Goal: Use online tool/utility: Utilize a website feature to perform a specific function

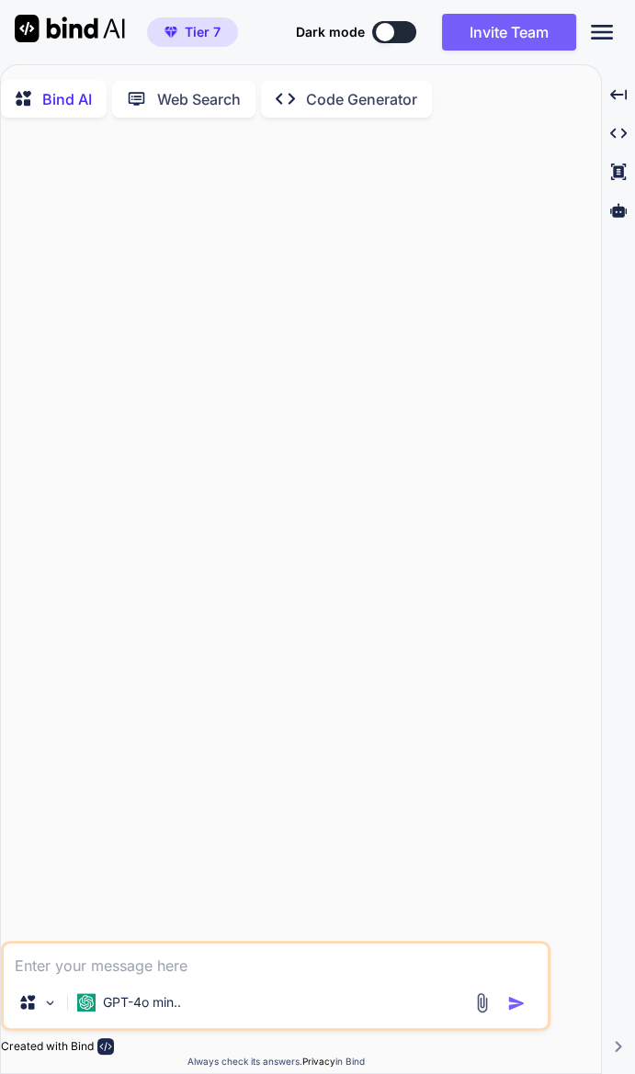
click at [382, 117] on div "Created with Pixso. Code Generator" at bounding box center [346, 99] width 171 height 37
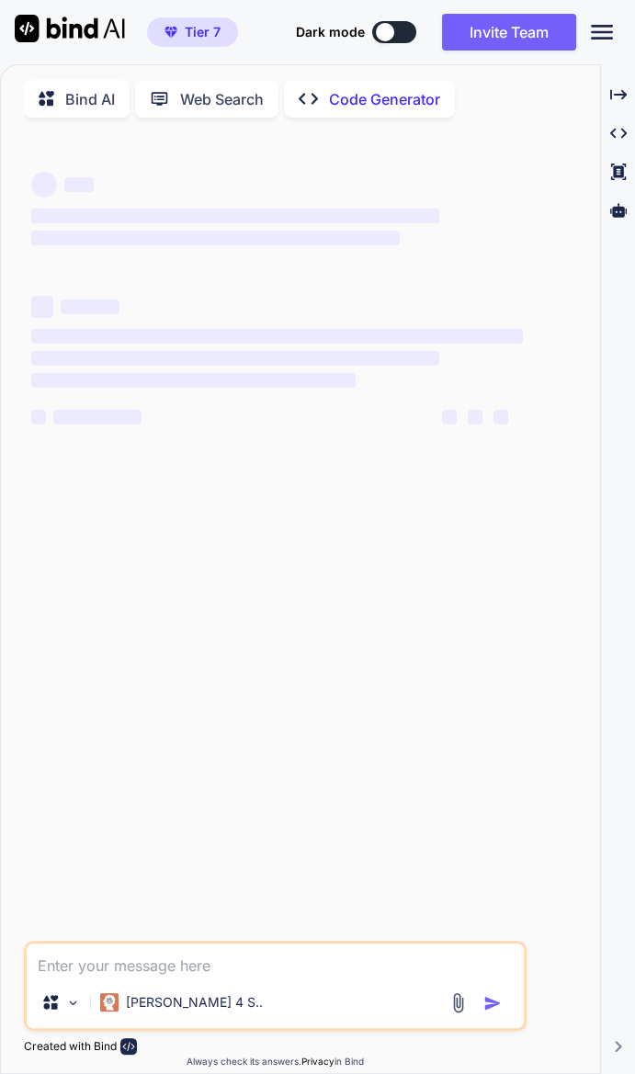
click at [368, 98] on p "Code Generator" at bounding box center [384, 99] width 111 height 22
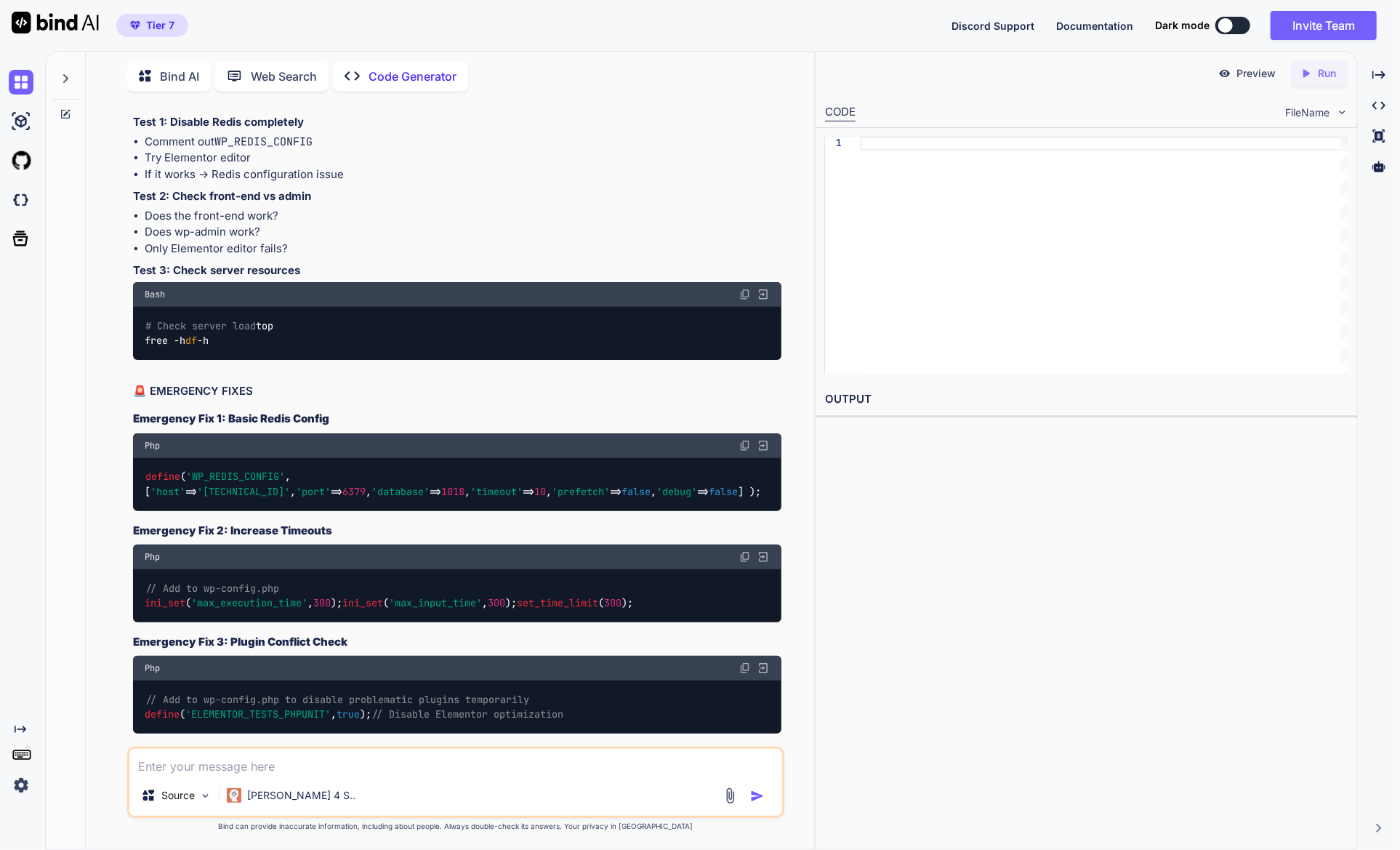
scroll to position [15987, 0]
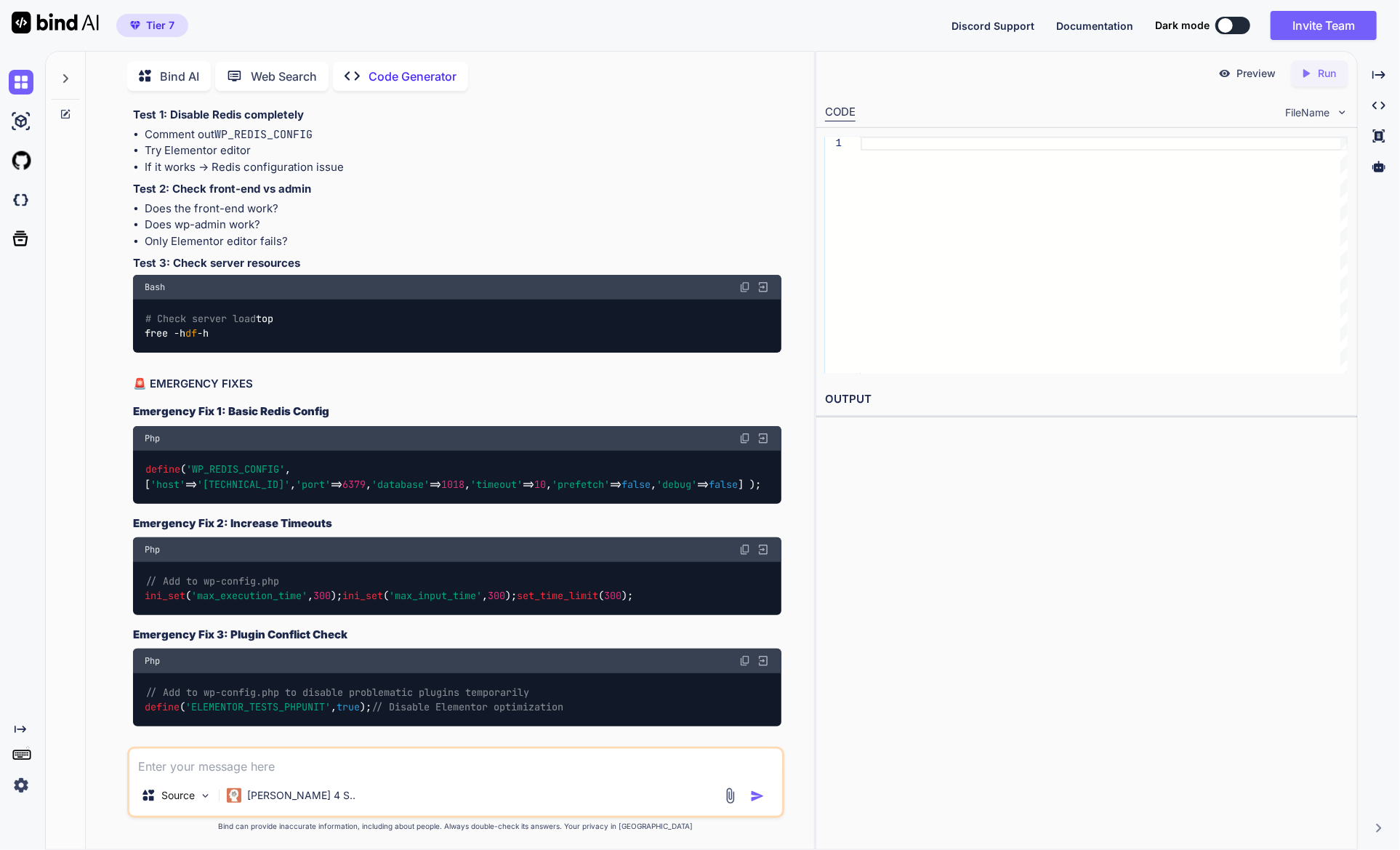
click at [67, 115] on icon at bounding box center [65, 114] width 9 height 9
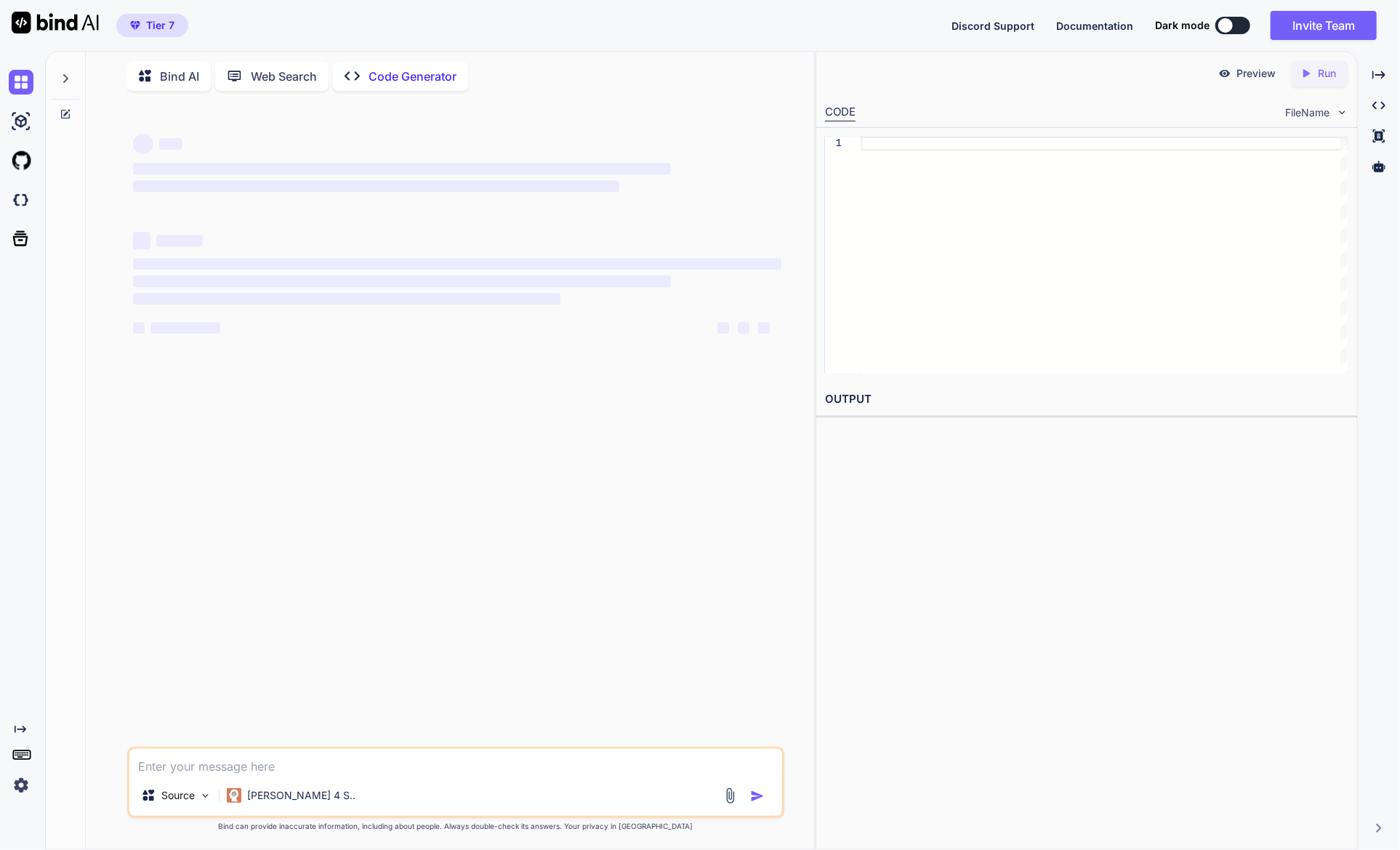
scroll to position [0, 0]
click at [287, 764] on textarea at bounding box center [455, 761] width 652 height 26
type textarea "x"
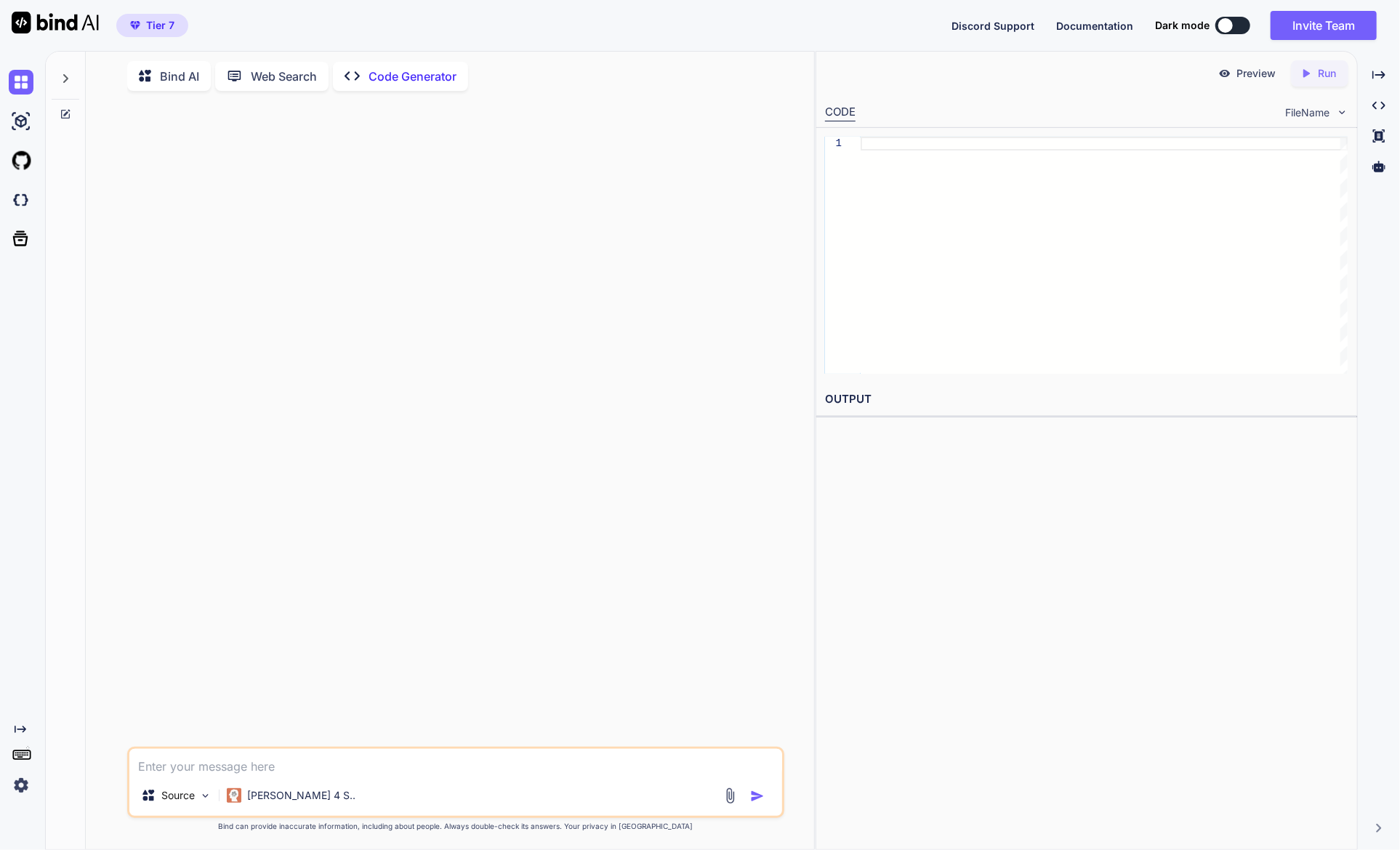
click at [299, 762] on textarea at bounding box center [455, 761] width 652 height 26
paste textarea "Part 1: Imports and Class Setup copy code import asyncio import aiohttp from se…"
type textarea "Part 1: Imports and Class Setup copy code import asyncio import aiohttp from se…"
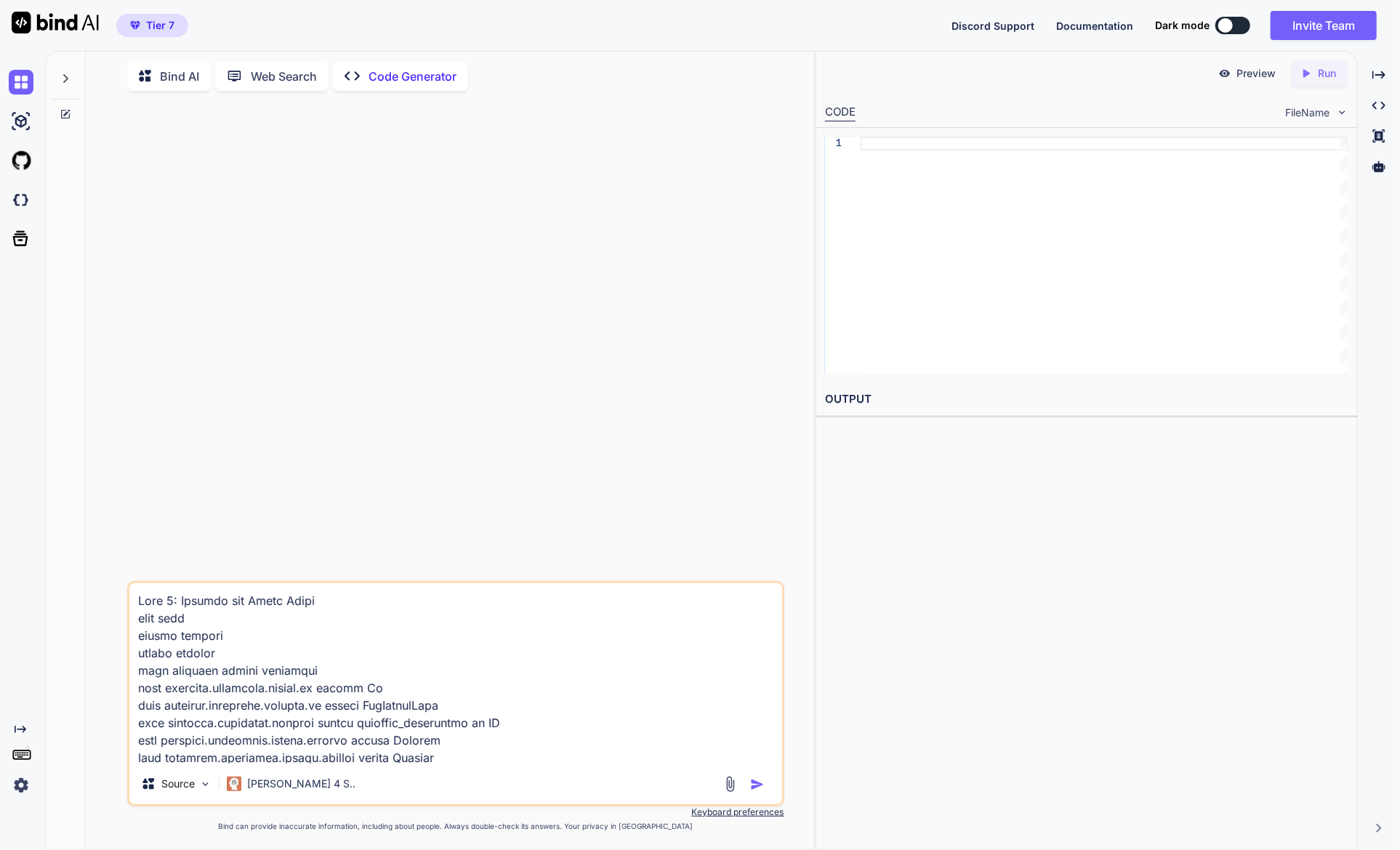
scroll to position [42516, 0]
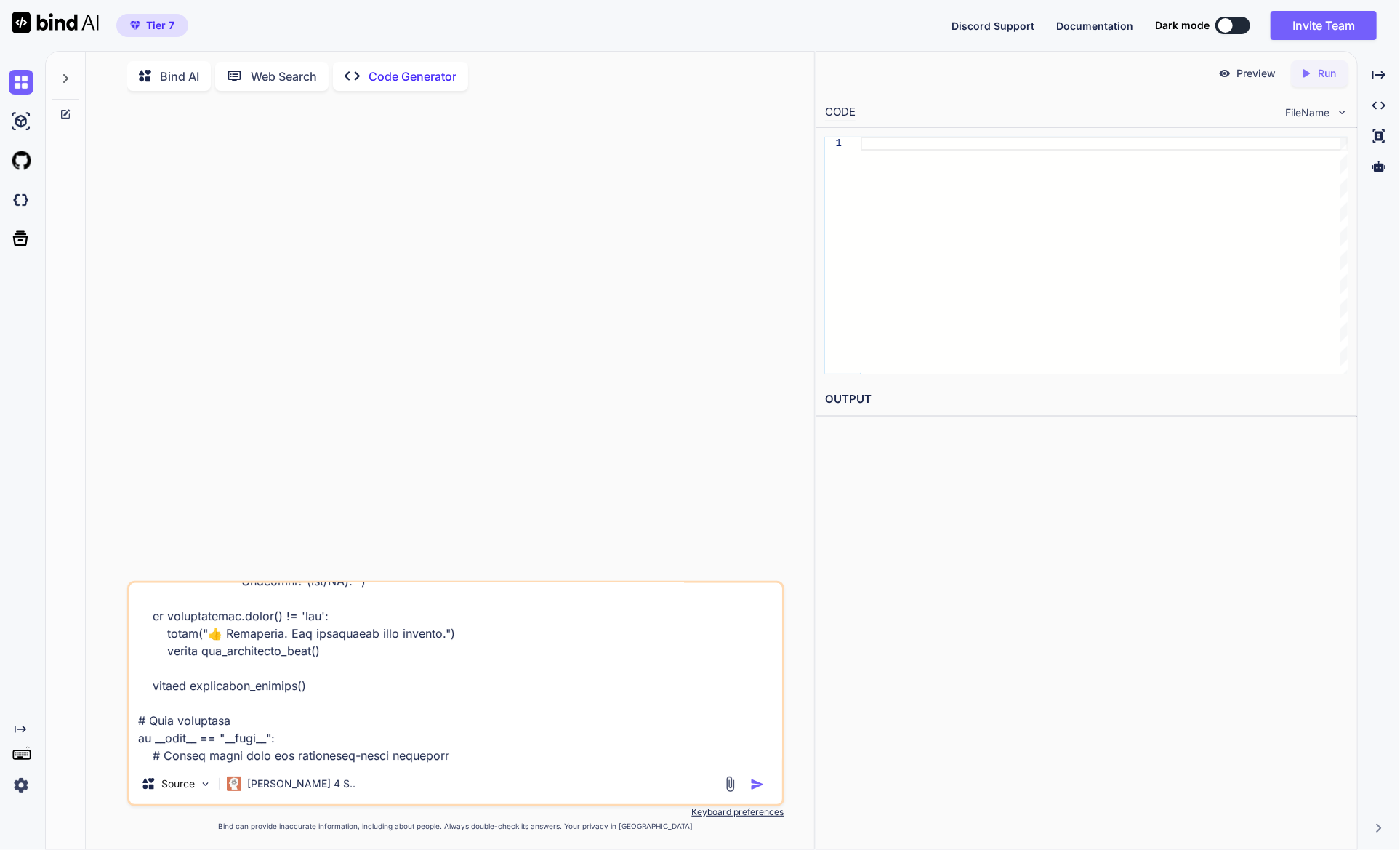
type textarea "x"
type textarea "Part 1: Imports and Class Setup copy code import asyncio import aiohttp from se…"
type textarea "x"
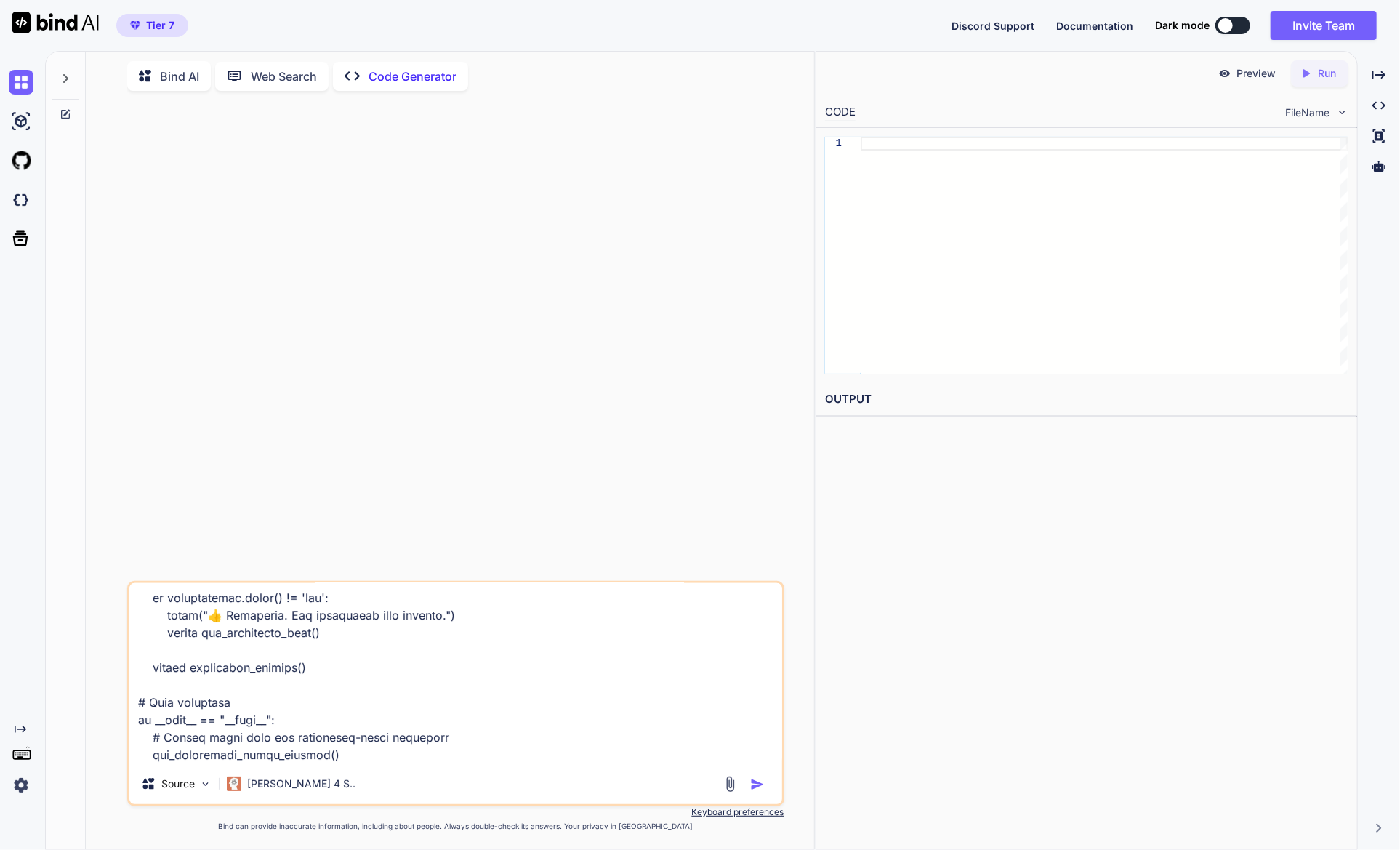
type textarea "Part 1: Imports and Class Setup copy code import asyncio import aiohttp from se…"
type textarea "x"
type textarea "Part 1: Imports and Class Setup copy code import asyncio import aiohttp from se…"
type textarea "x"
type textarea "Part 1: Imports and Class Setup copy code import asyncio import aiohttp from se…"
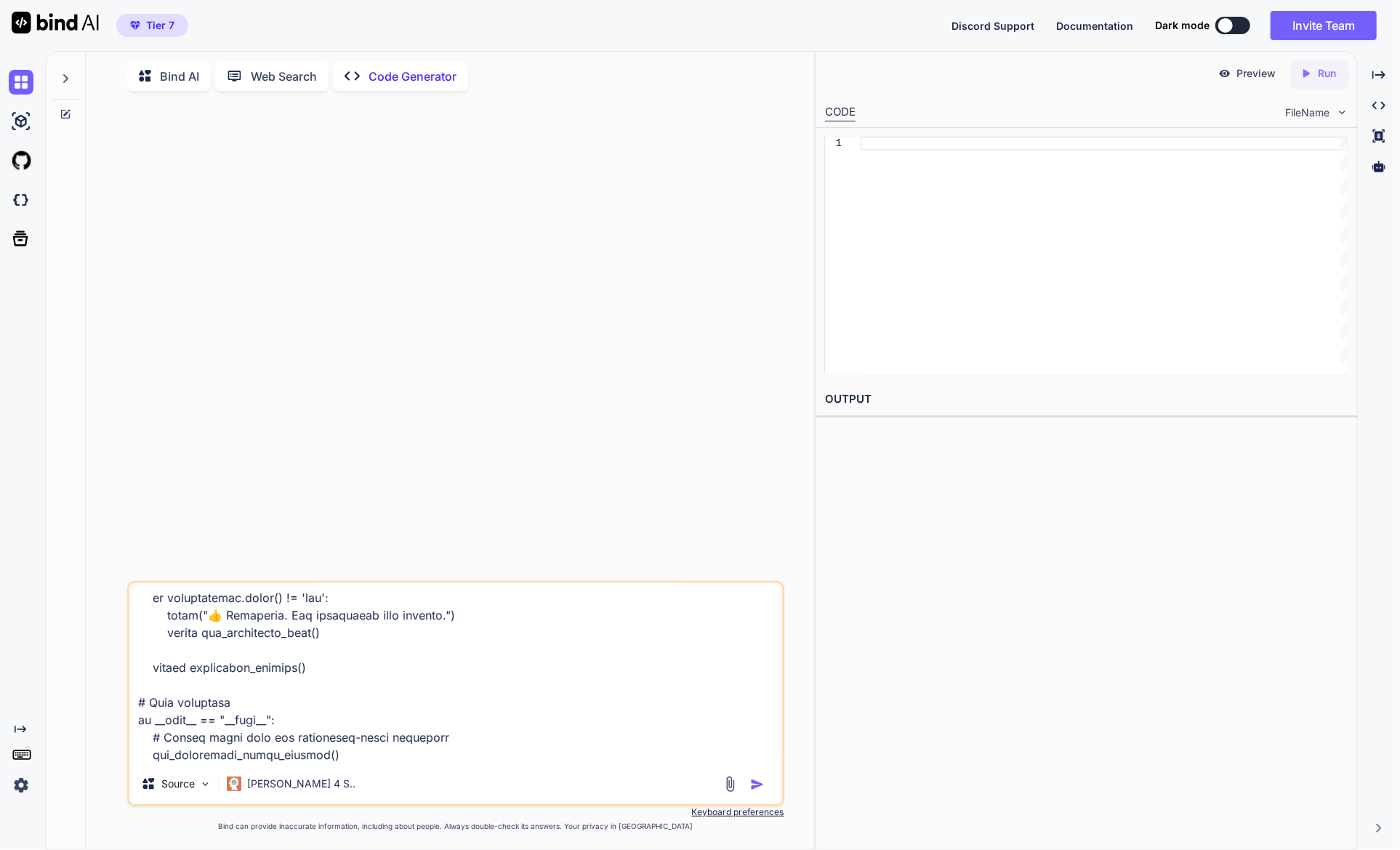
type textarea "x"
type textarea "Part 1: Imports and Class Setup copy code import asyncio import aiohttp from se…"
type textarea "x"
type textarea "Part 1: Imports and Class Setup copy code import asyncio import aiohttp from se…"
type textarea "x"
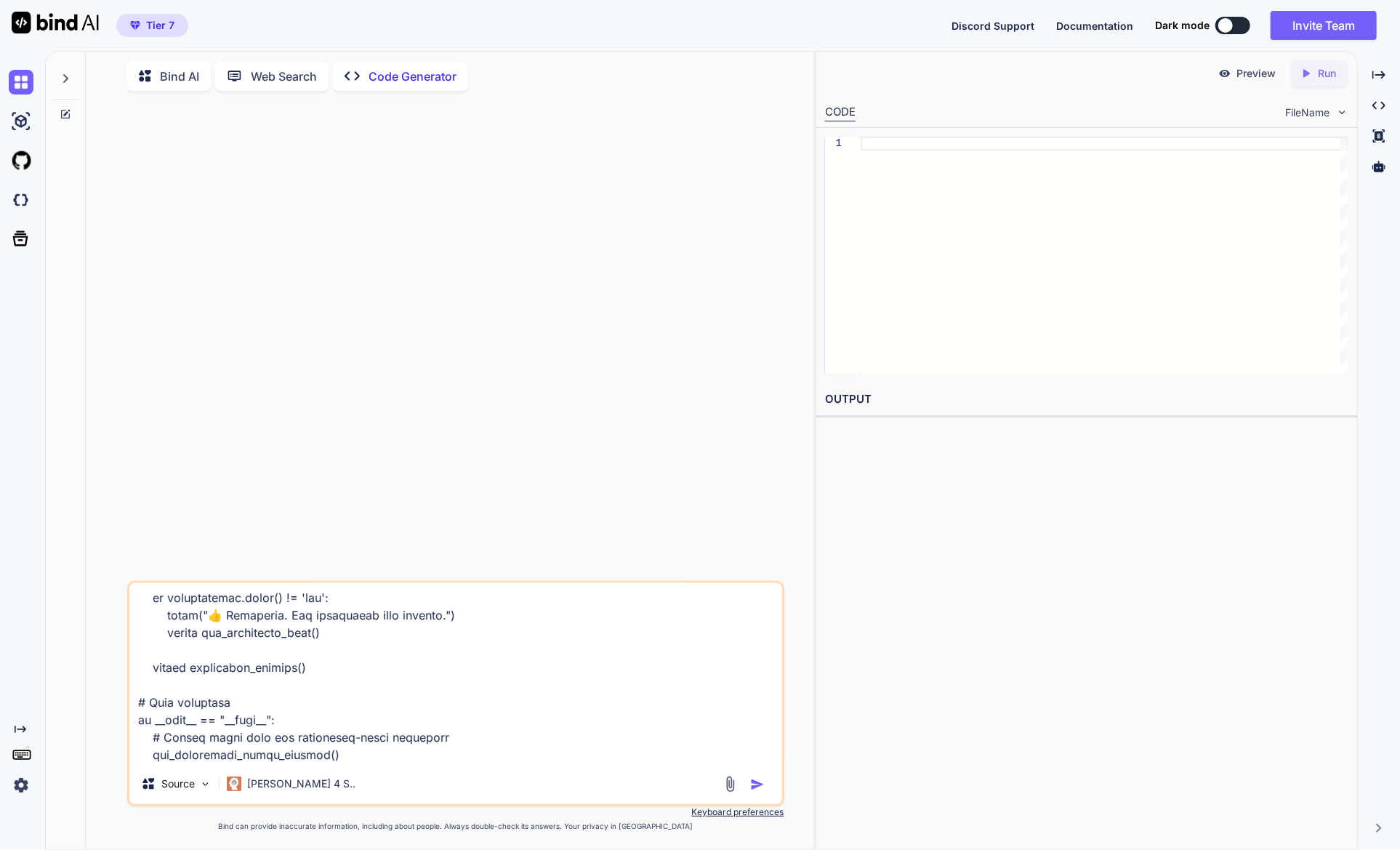
type textarea "Part 1: Imports and Class Setup copy code import asyncio import aiohttp from se…"
type textarea "x"
type textarea "Part 1: Imports and Class Setup copy code import asyncio import aiohttp from se…"
type textarea "x"
type textarea "Part 1: Imports and Class Setup copy code import asyncio import aiohttp from se…"
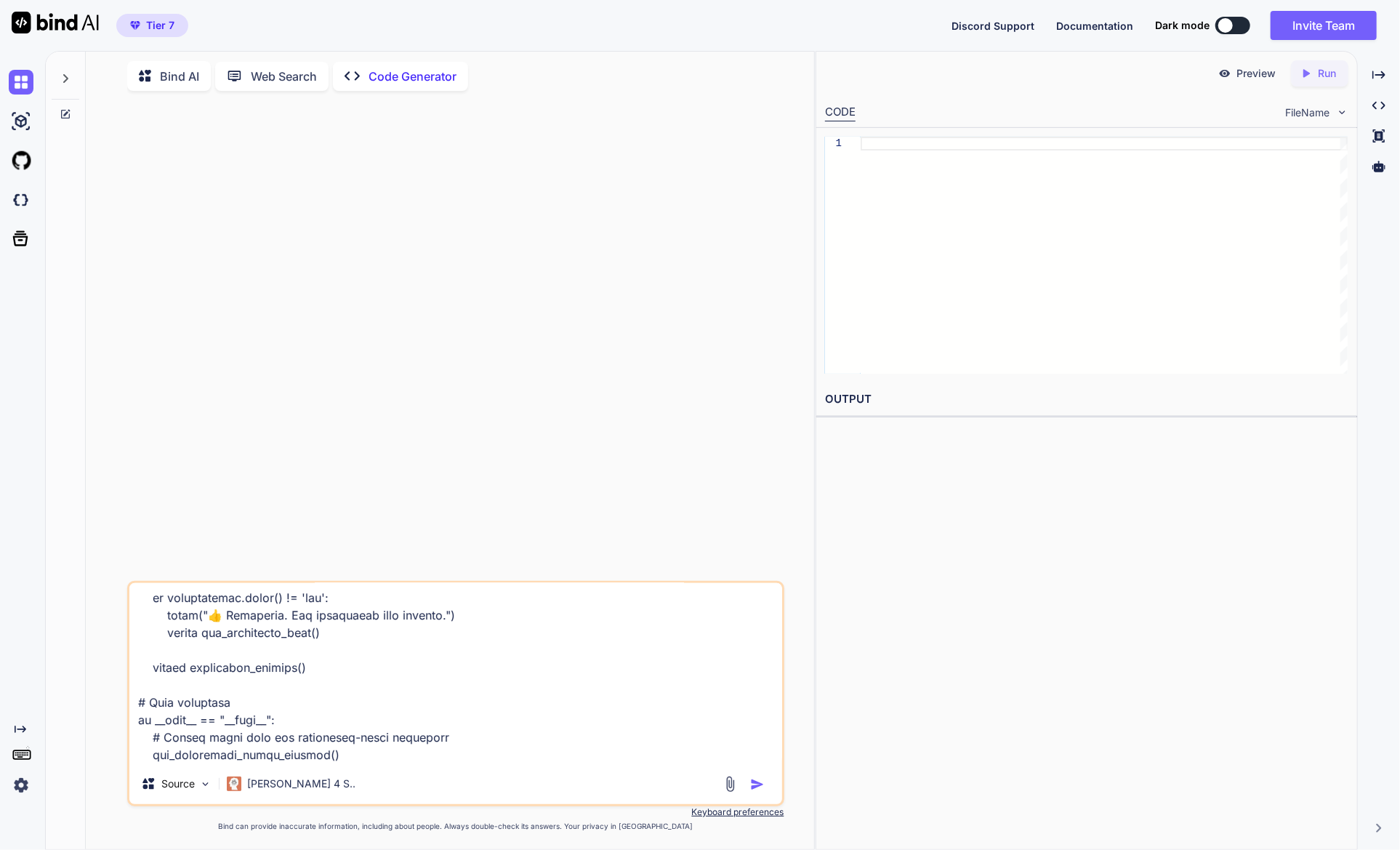
type textarea "x"
type textarea "Part 1: Imports and Class Setup copy code import asyncio import aiohttp from se…"
type textarea "x"
type textarea "Part 1: Imports and Class Setup copy code import asyncio import aiohttp from se…"
type textarea "x"
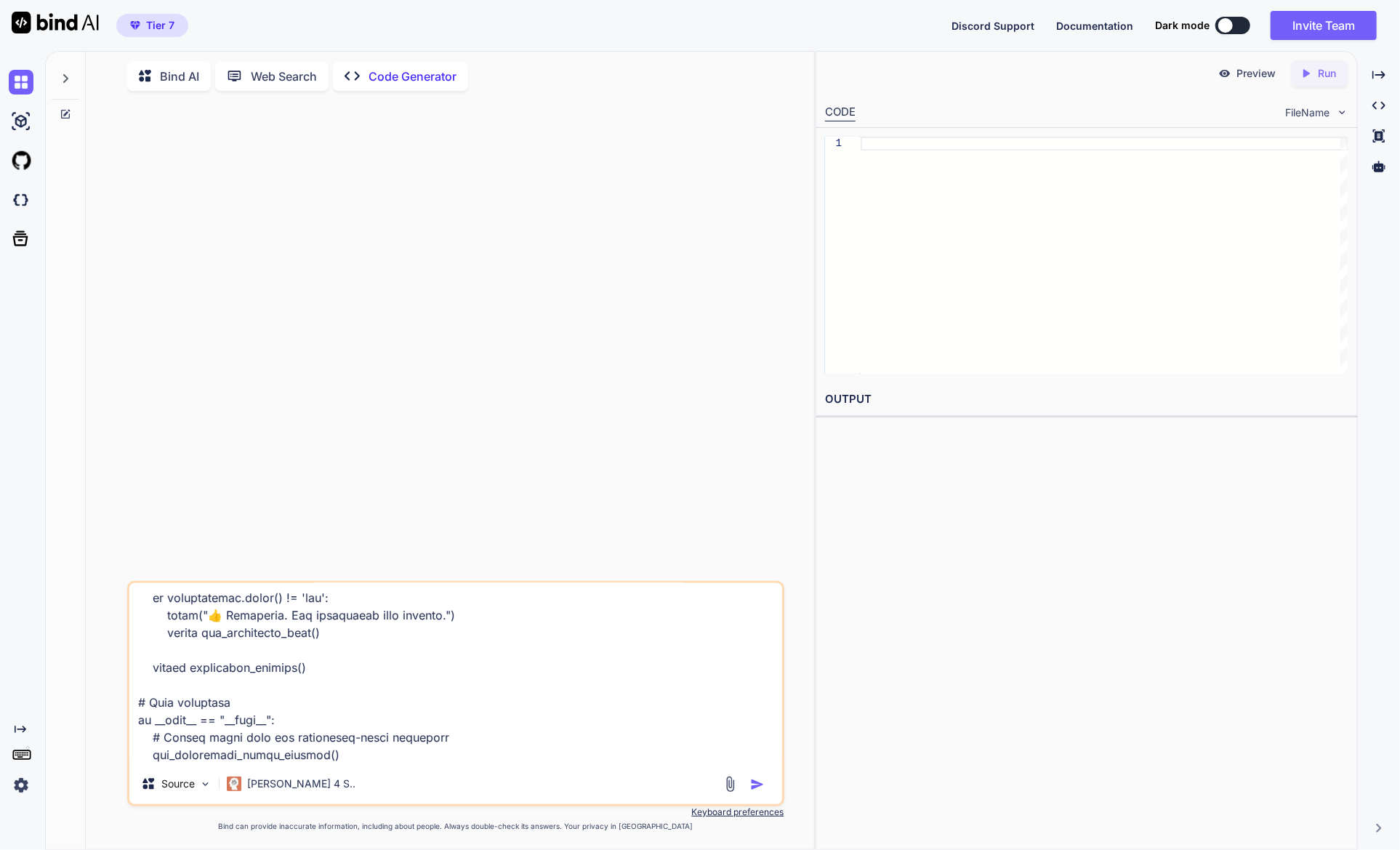
type textarea "Part 1: Imports and Class Setup copy code import asyncio import aiohttp from se…"
type textarea "x"
type textarea "Part 1: Imports and Class Setup copy code import asyncio import aiohttp from se…"
type textarea "x"
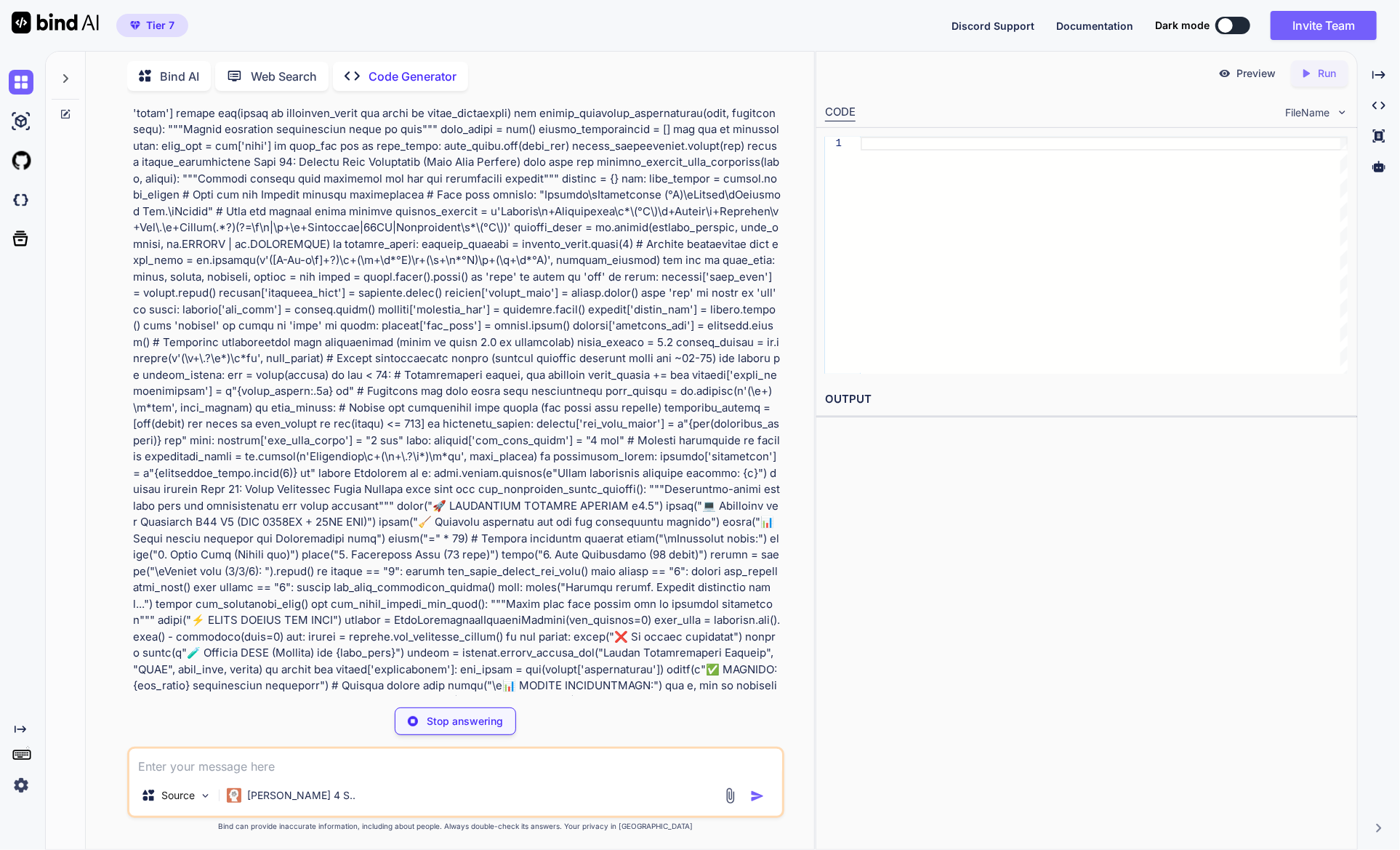
scroll to position [8946, 0]
type textarea "x"
type textarea "except KeyboardInterrupt: print("\n⚠️ Scraping interrupted by user") except Exc…"
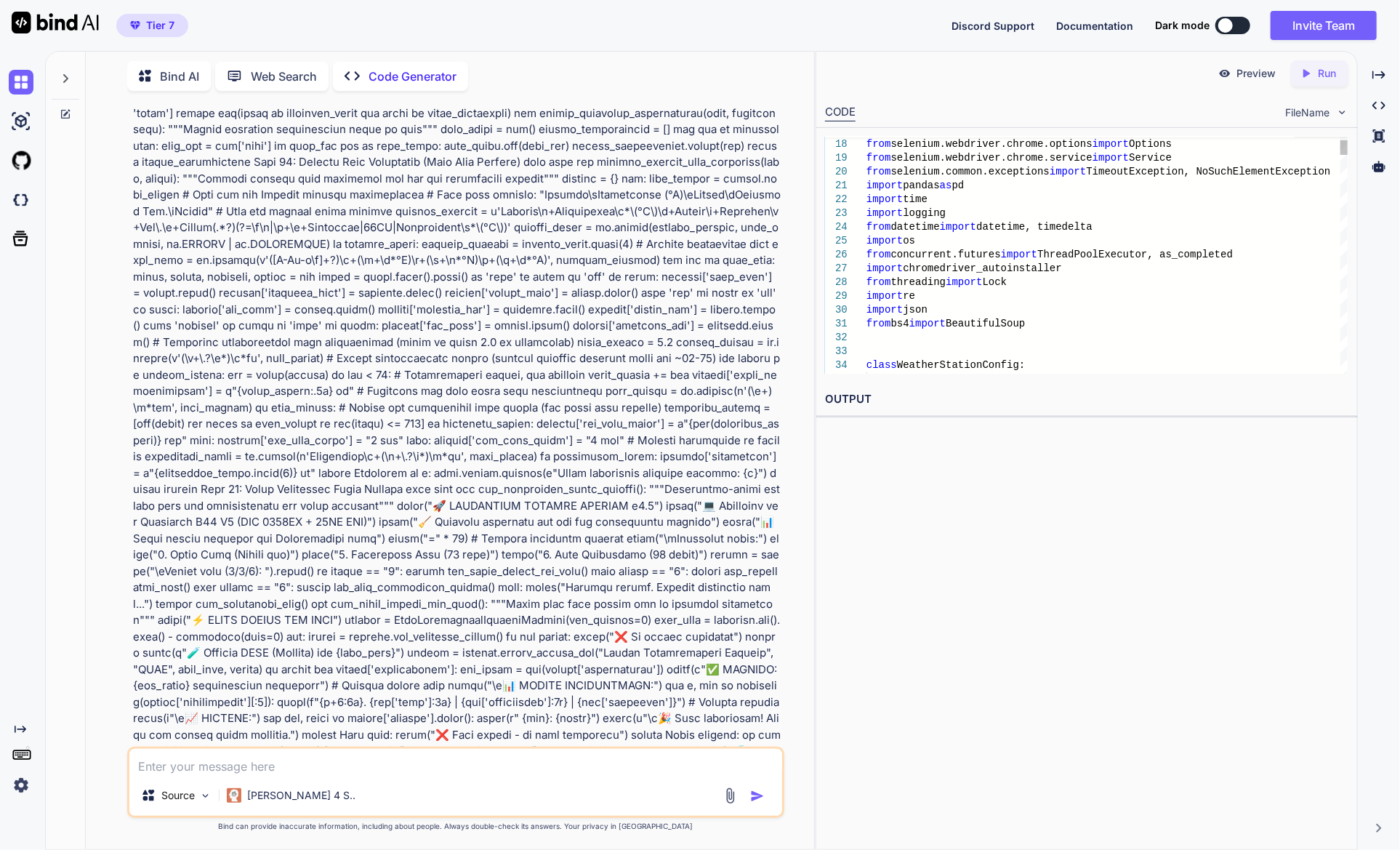
type textarea "x"
type textarea "#!/usr/bin/env python3 """ 🚀 HIGH-PERFORMANCE WUNDERGROUND WEATHER SCRAPER v4.0…"
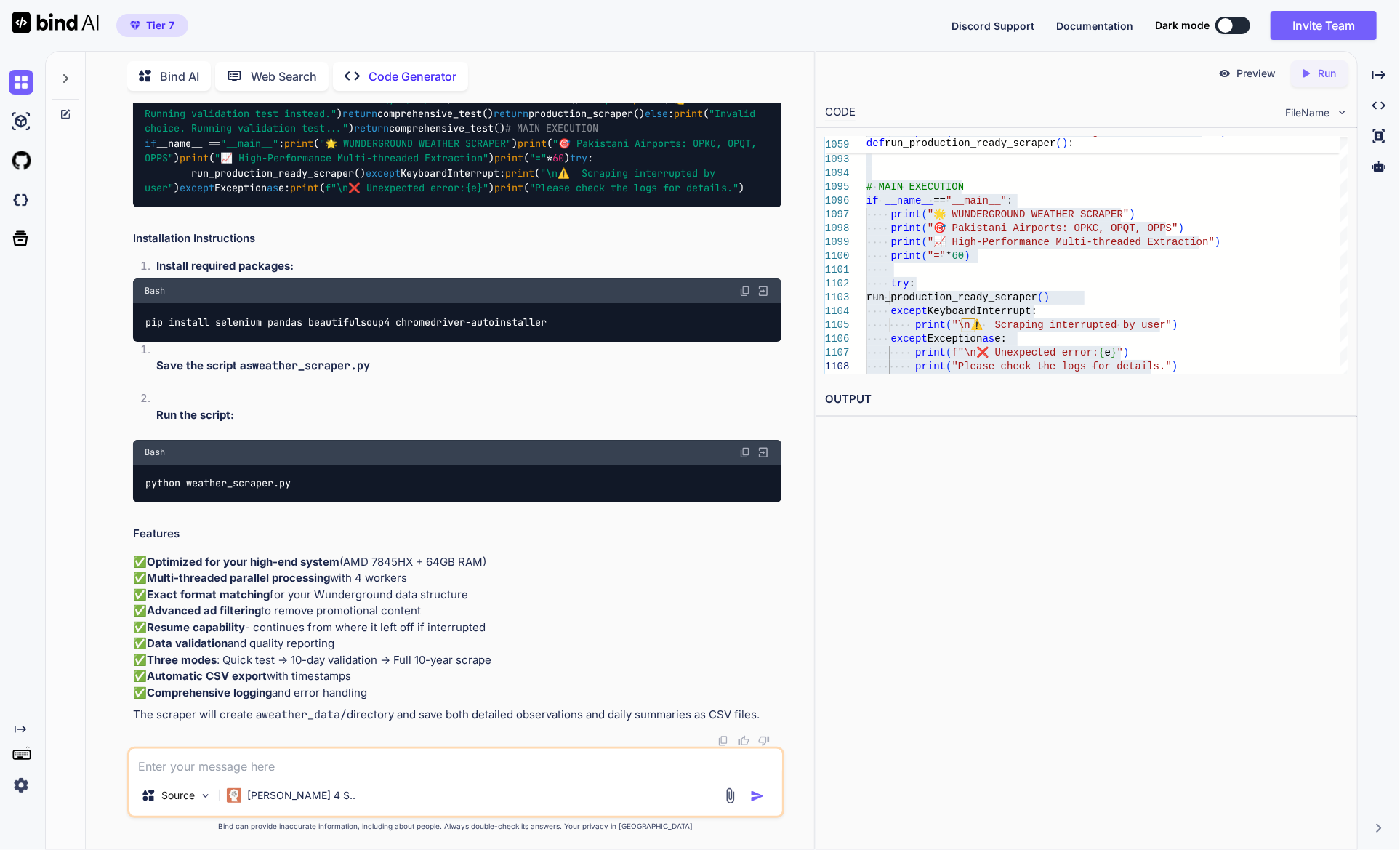
scroll to position [26126, 0]
drag, startPoint x: 592, startPoint y: 304, endPoint x: 140, endPoint y: 301, distance: 452.0
click at [140, 303] on div "pip install selenium pandas beautifulsoup4 chromedriver-autoinstaller" at bounding box center [457, 322] width 647 height 38
click at [352, 479] on div "python weather_scraper.py" at bounding box center [457, 484] width 647 height 38
click at [495, 756] on textarea at bounding box center [455, 761] width 652 height 26
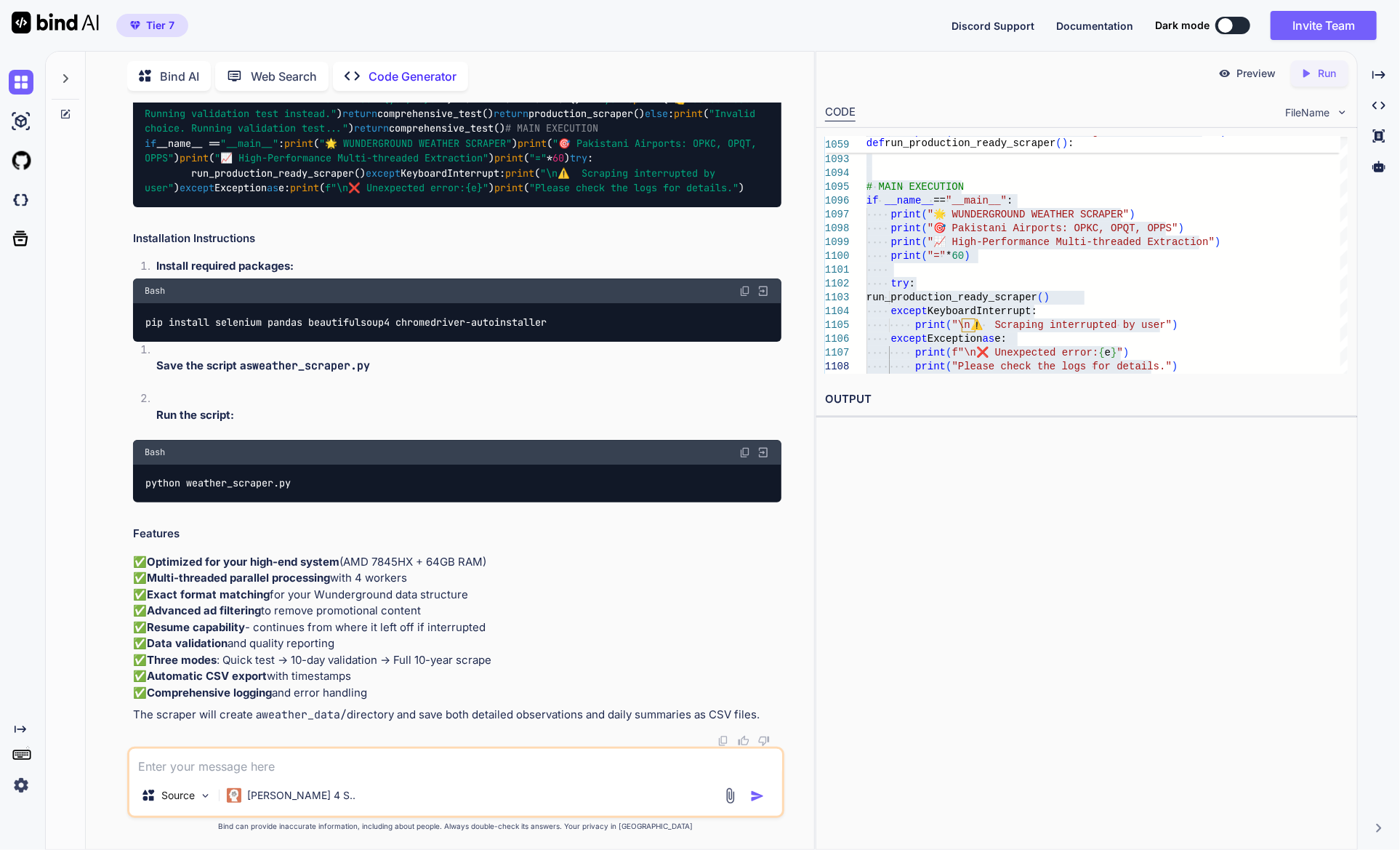
paste textarea "LO I:\Dolor\sitam\ConSecte\Adipisc\elitsed doei> & T:/Incid/utlab/EtdOlor/Magna…"
type textarea "x"
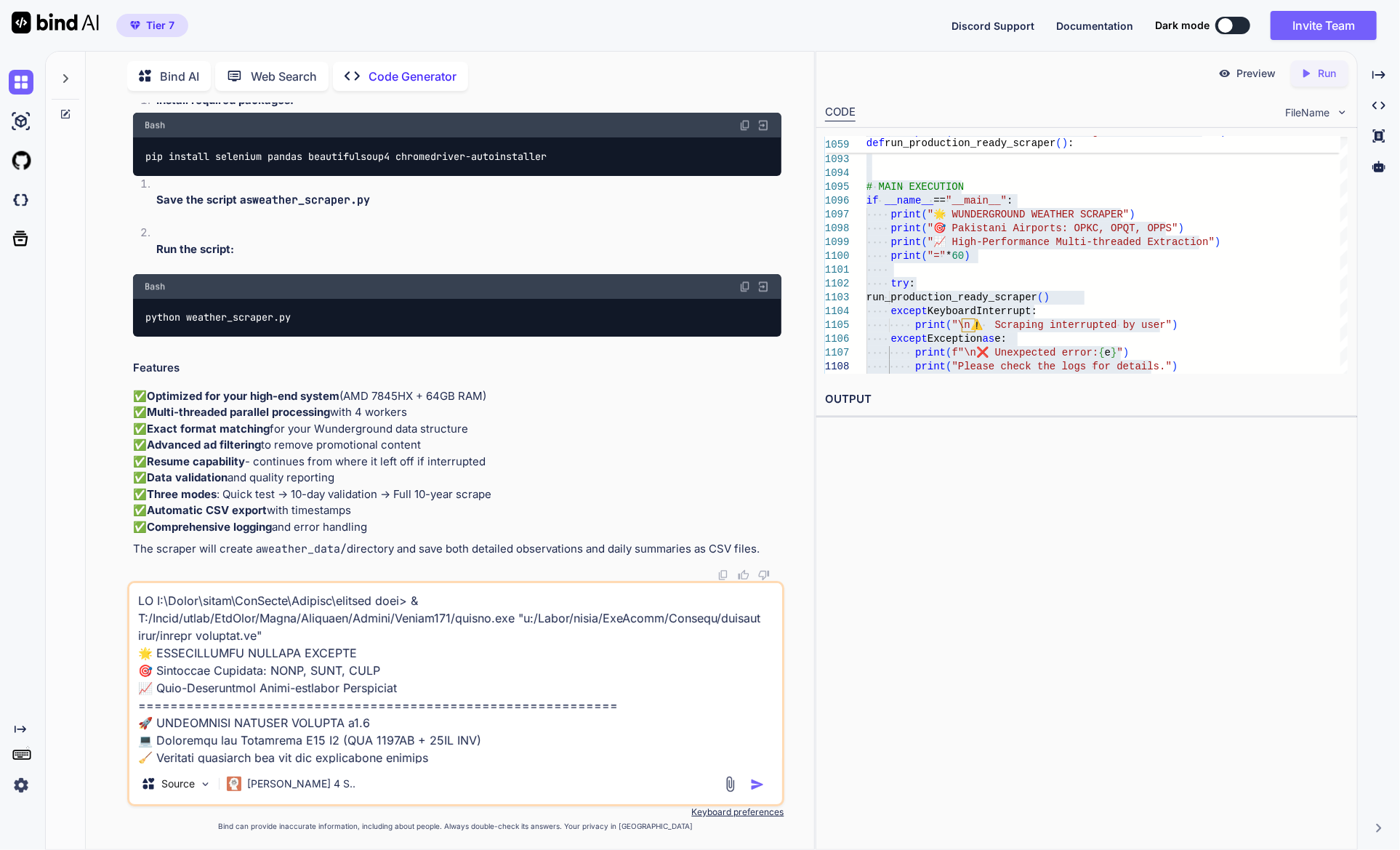
scroll to position [1047, 0]
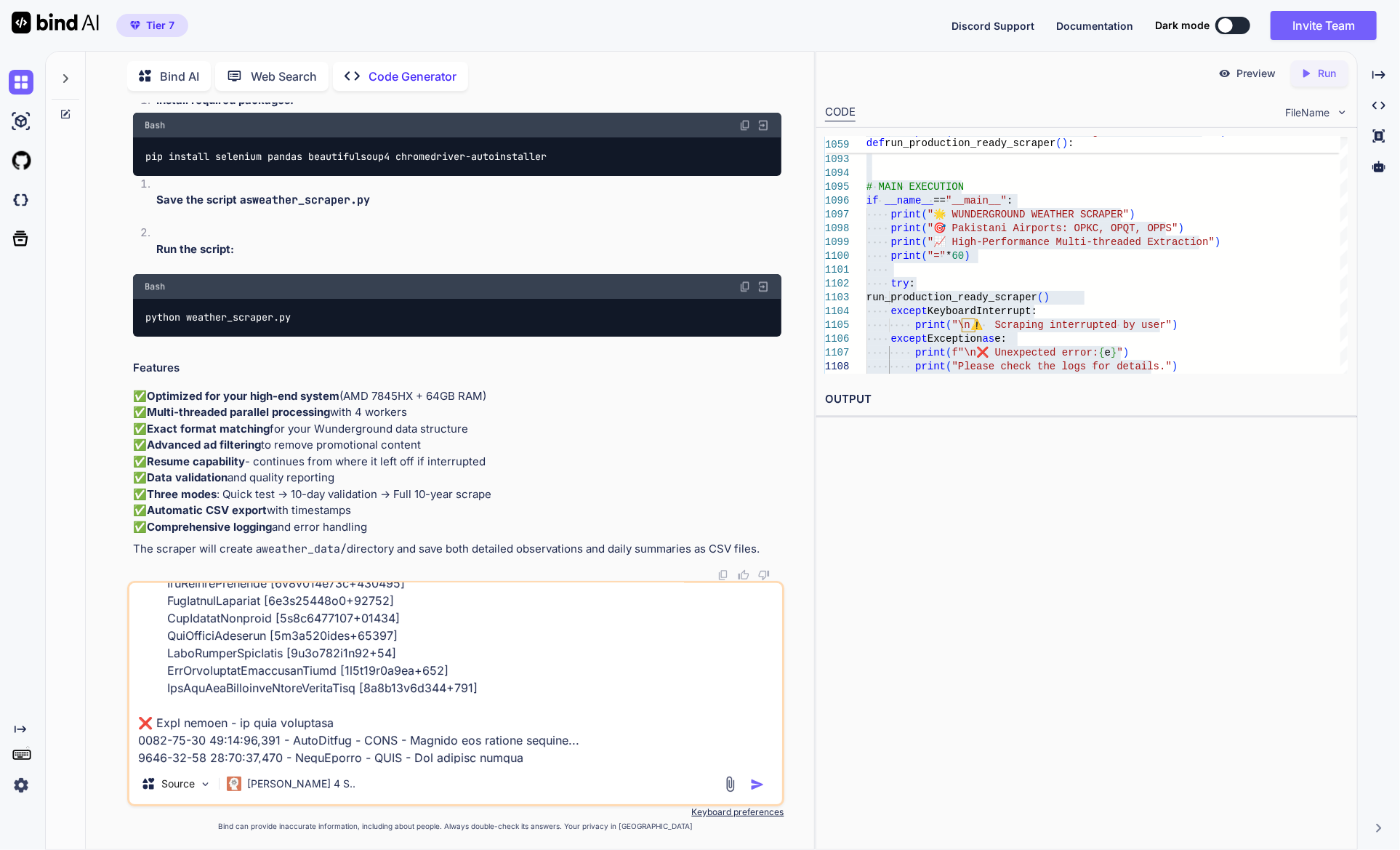
type textarea "LO I:\Dolor\sitam\ConSecte\Adipisc\elitsed doei> & T:/Incid/utlab/EtdOlor/Magna…"
drag, startPoint x: 656, startPoint y: 744, endPoint x: 658, endPoint y: 757, distance: 13.2
click at [552, 744] on textarea at bounding box center [455, 674] width 652 height 180
click at [552, 789] on img "button" at bounding box center [757, 784] width 14 height 14
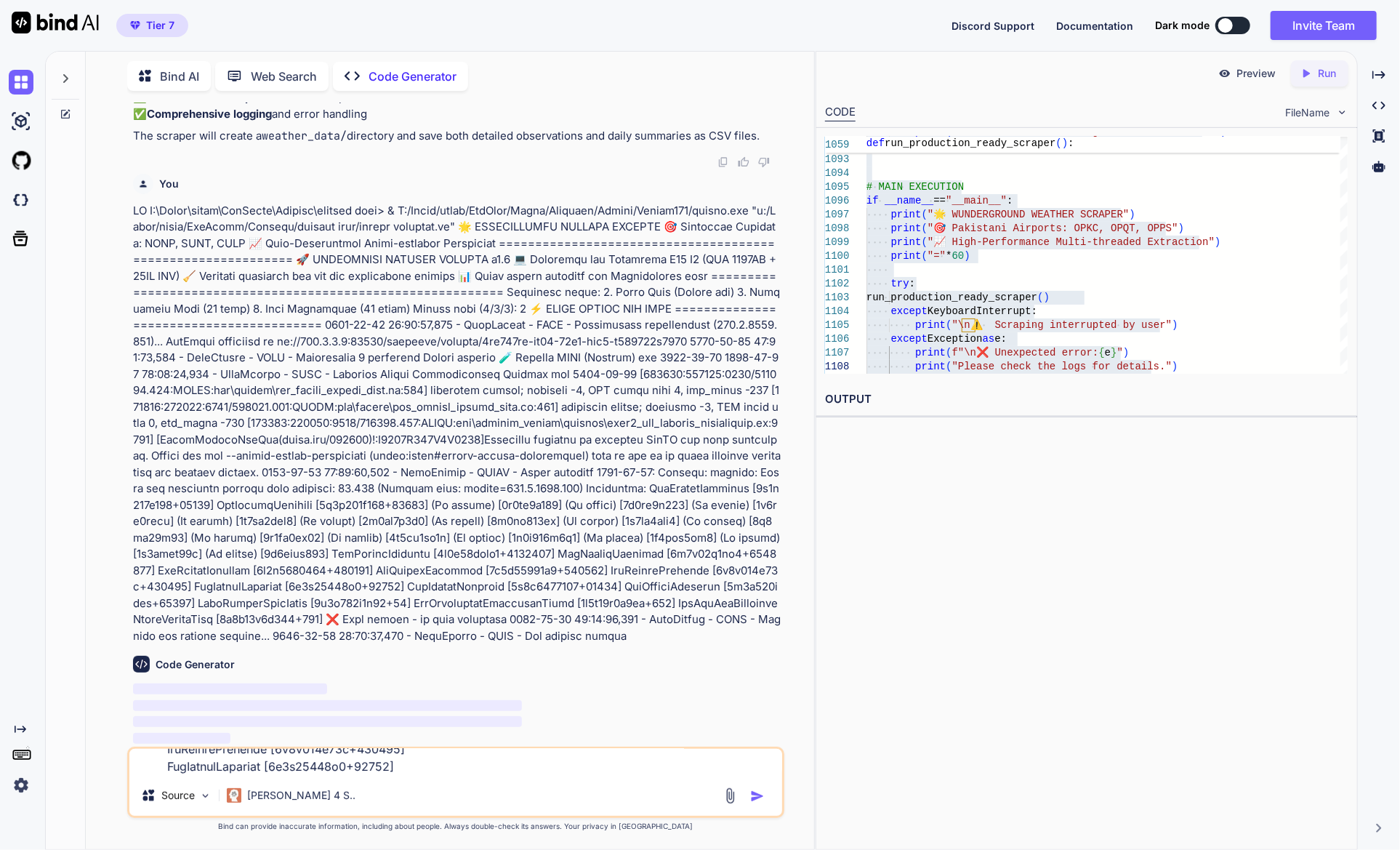
type textarea "x"
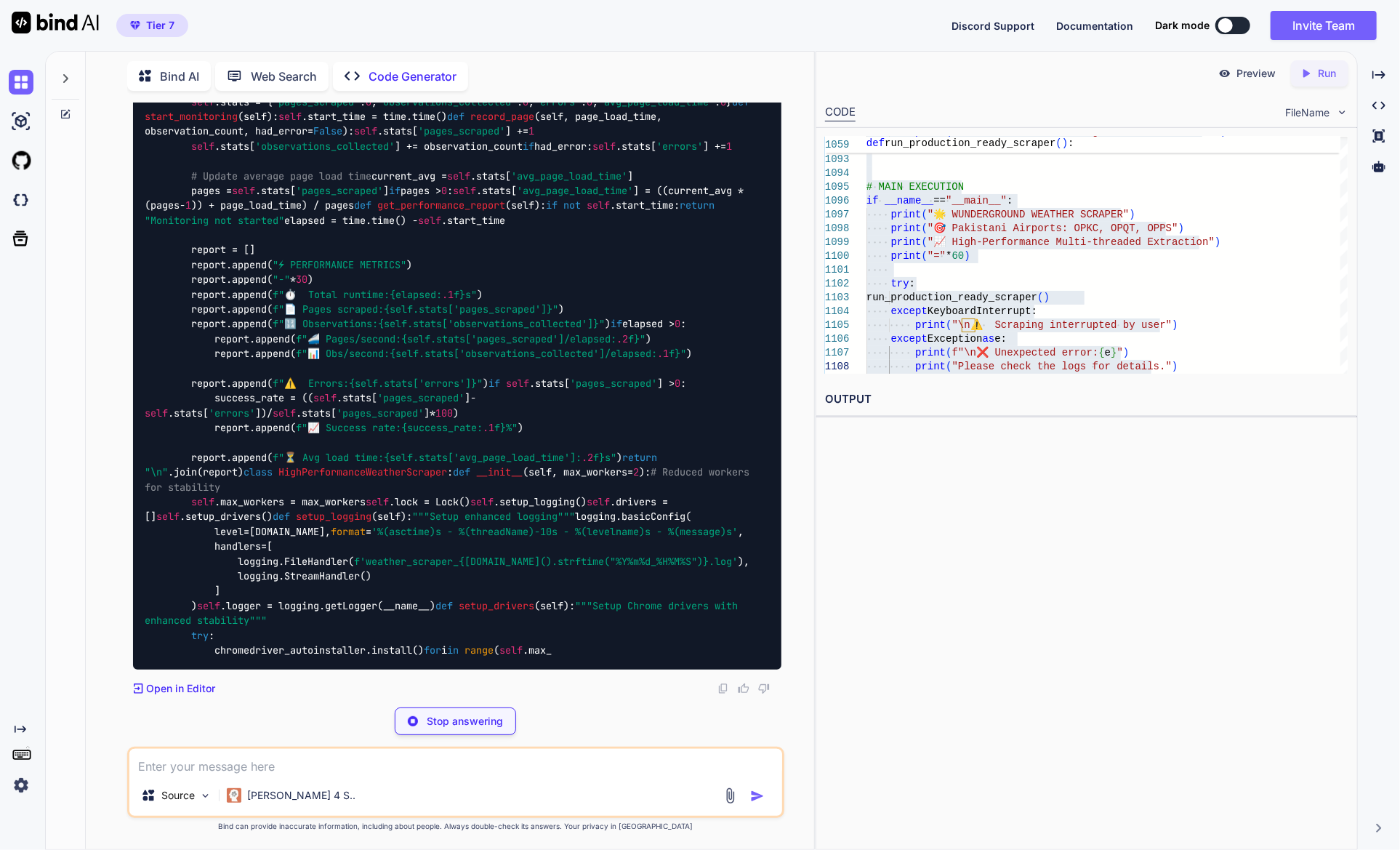
scroll to position [27668, 0]
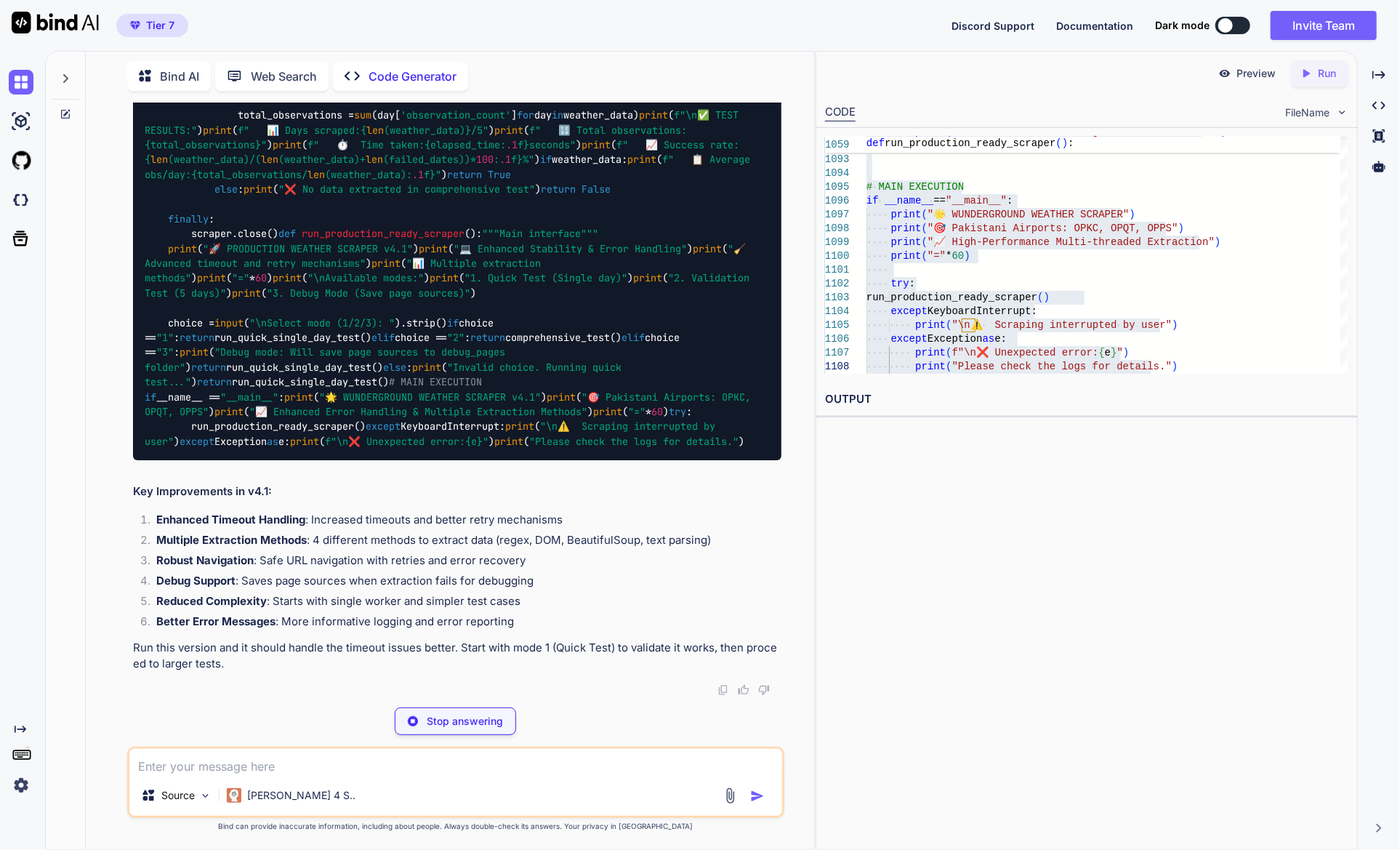
type textarea "x"
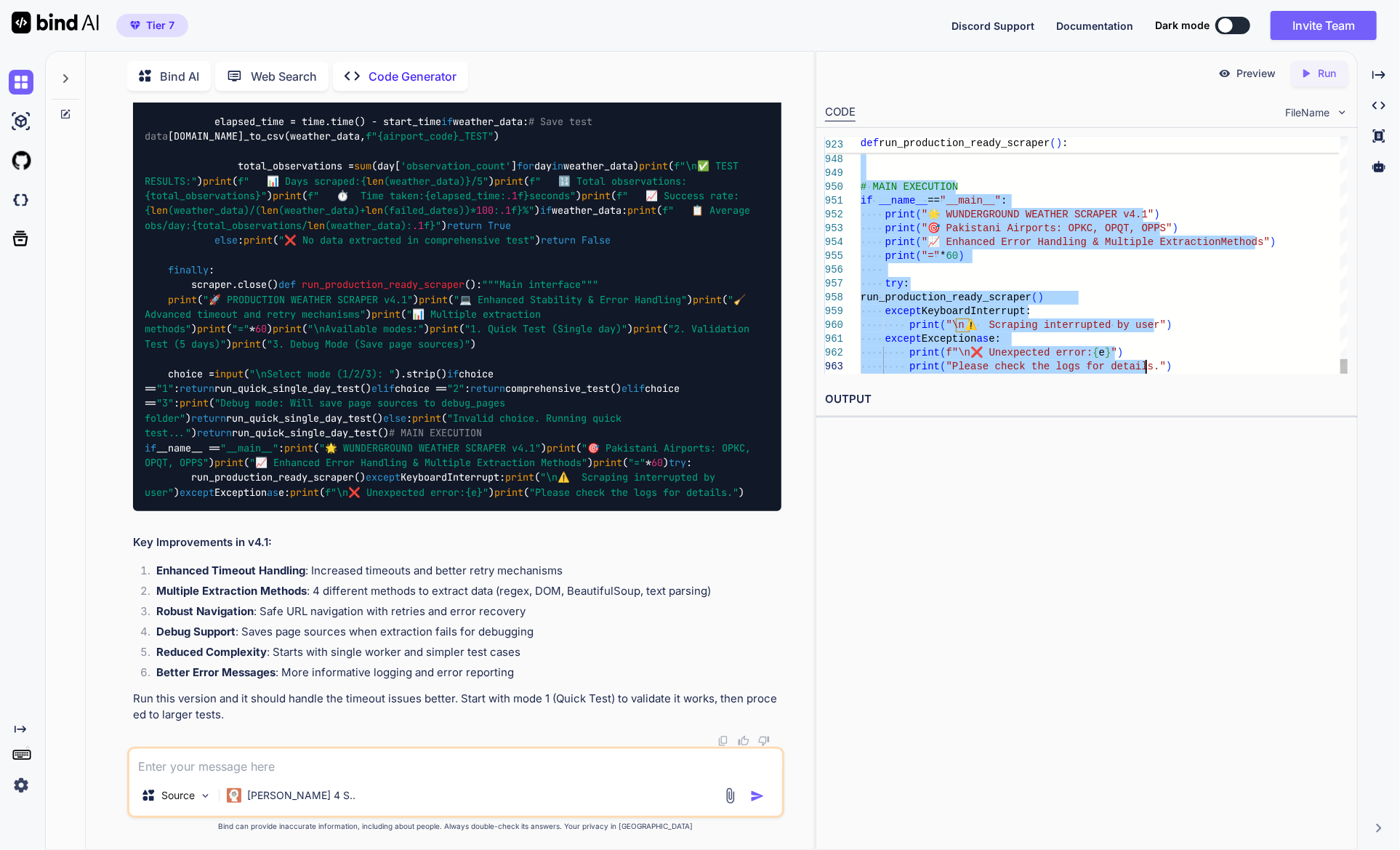
type textarea "#!/usr/bin/env python3 """ 🚀 HIGH-PERFORMANCE WUNDERGROUND WEATHER SCRAPER v4.1…"
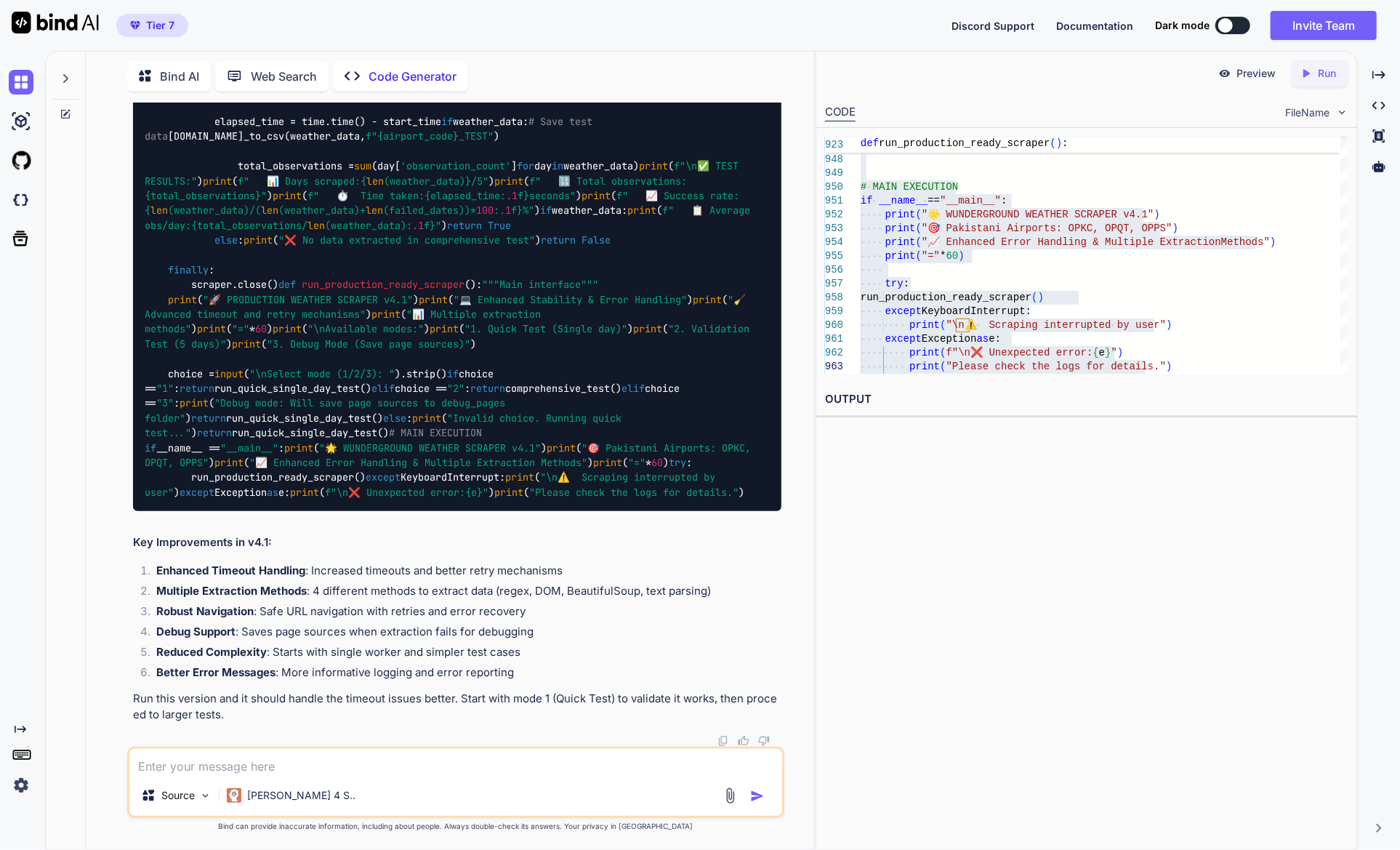
click at [126, 574] on div "You Code Generator Perfect! Here's the complete scraper in one comprehensive fi…" at bounding box center [456, 475] width 717 height 746
click at [419, 768] on textarea at bounding box center [455, 761] width 652 height 26
paste textarea "Loremipsu dolor: 7. Sitam Cons (Adipis eli) 7. Seddoeiusm Temp (3 inci) 6. Utla…"
type textarea "x"
type textarea "Loremipsu dolor: 7. Sitam Cons (Adipis eli) 7. Seddoeiusm Temp (3 inci) 6. Utla…"
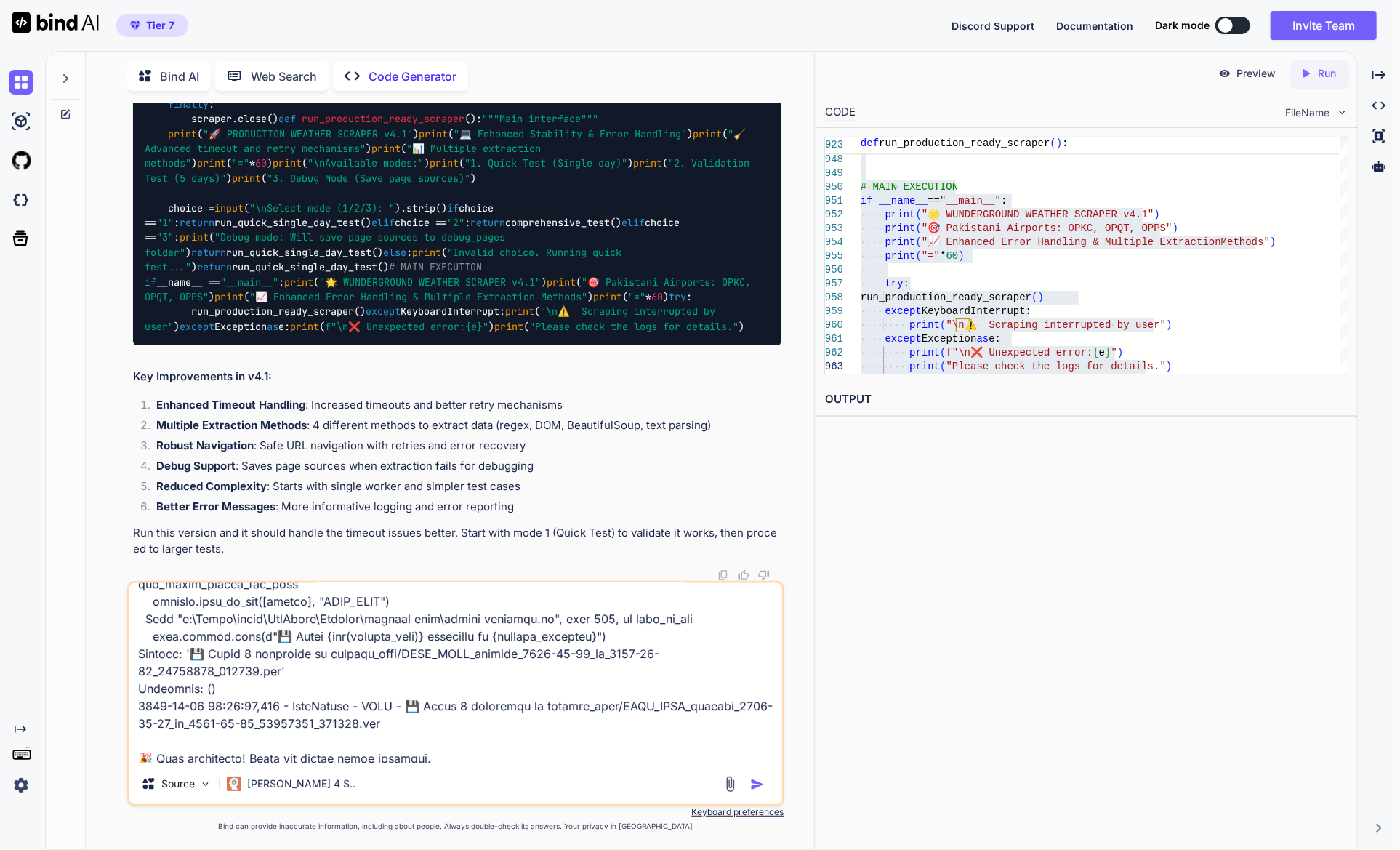
scroll to position [2566, 0]
type textarea "x"
type textarea "Loremipsu dolor: 7. Sitam Cons (Adipis eli) 7. Seddoeiusm Temp (3 inci) 6. Utla…"
type textarea "x"
type textarea "Loremipsu dolor: 7. Sitam Cons (Adipis eli) 7. Seddoeiusm Temp (3 inci) 6. Utla…"
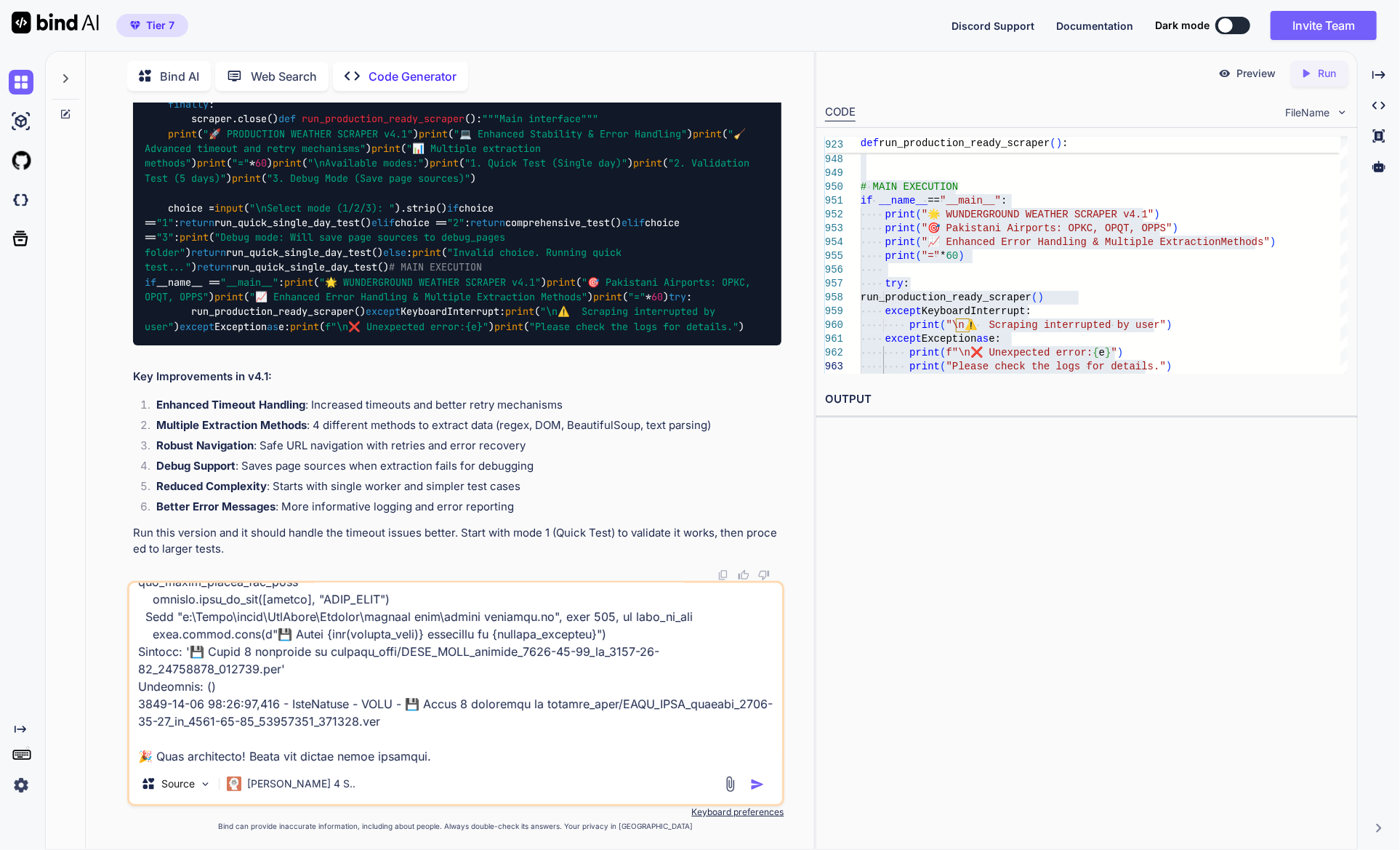
type textarea "x"
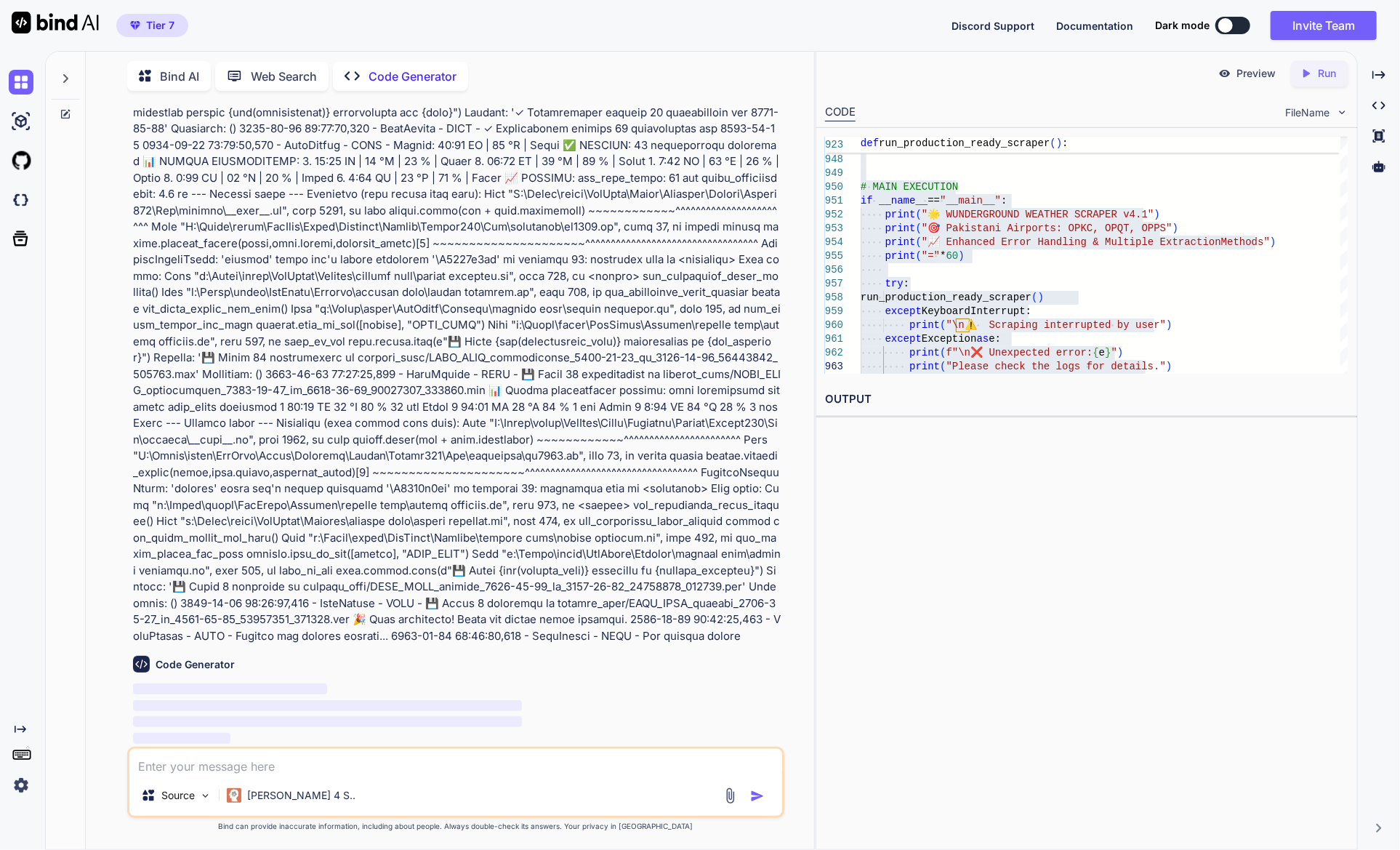
scroll to position [42123, 0]
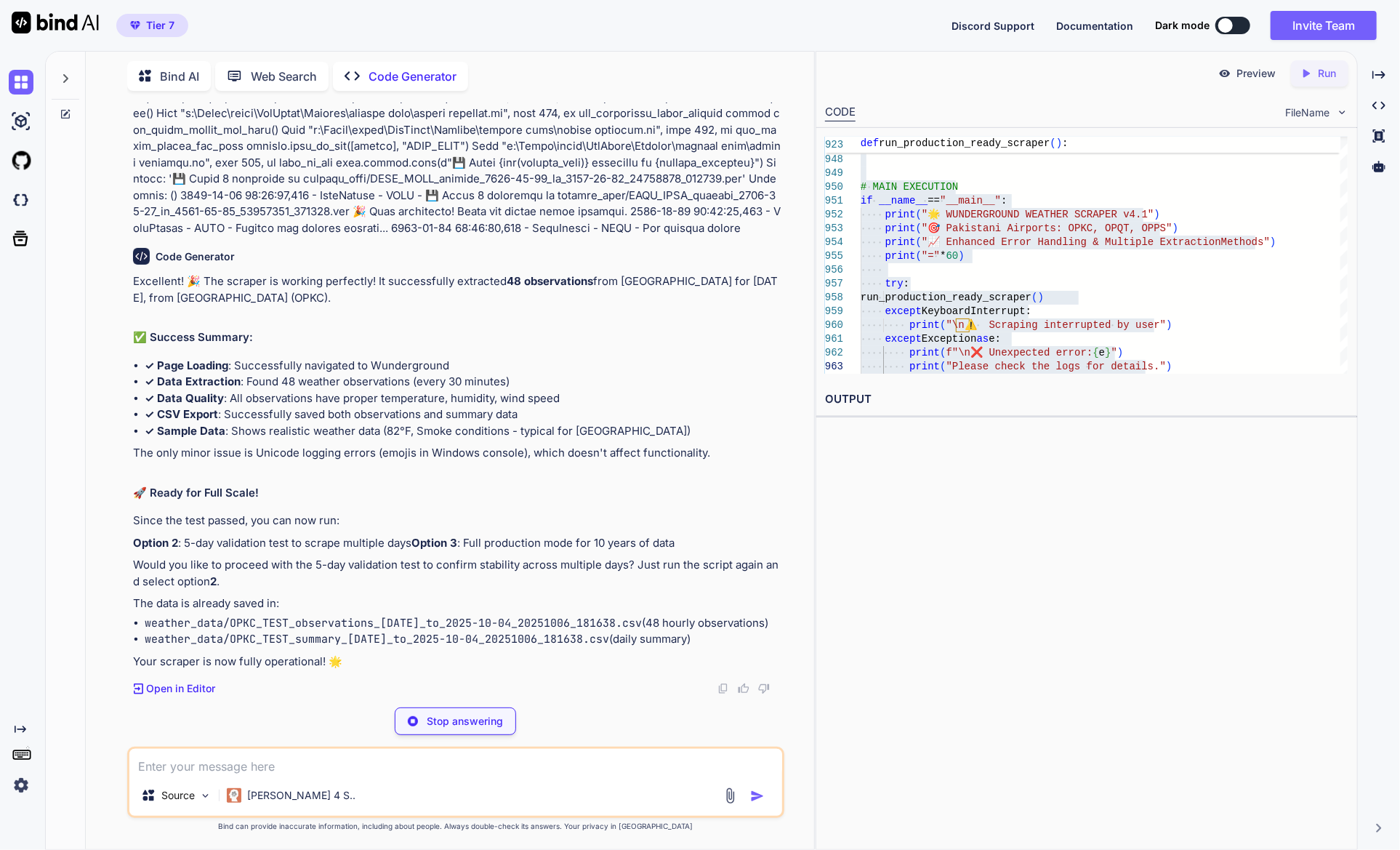
type textarea "x"
